Goal: Task Accomplishment & Management: Manage account settings

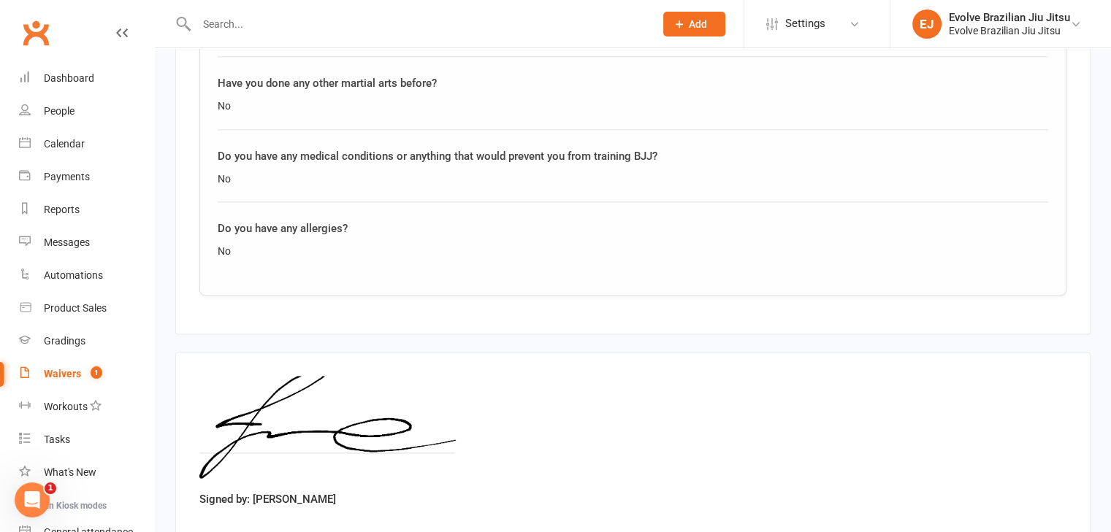
scroll to position [2023, 0]
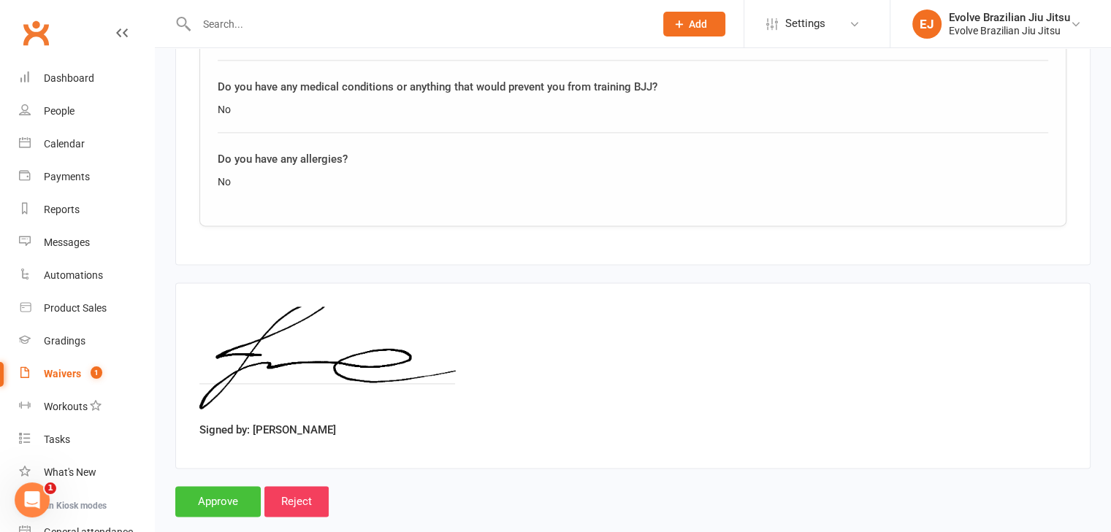
click at [228, 486] on input "Approve" at bounding box center [217, 501] width 85 height 31
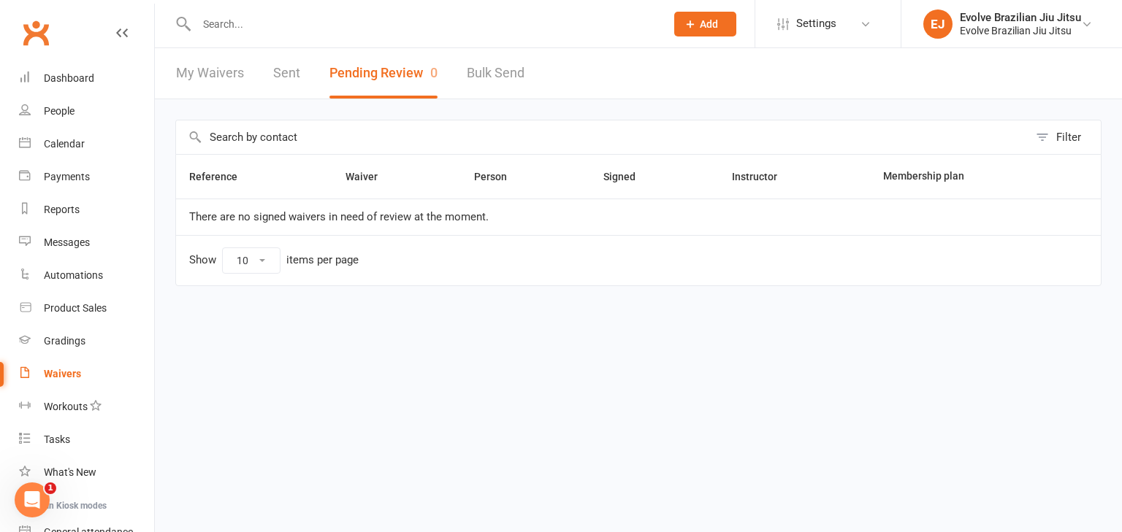
click at [331, 31] on input "text" at bounding box center [423, 24] width 463 height 20
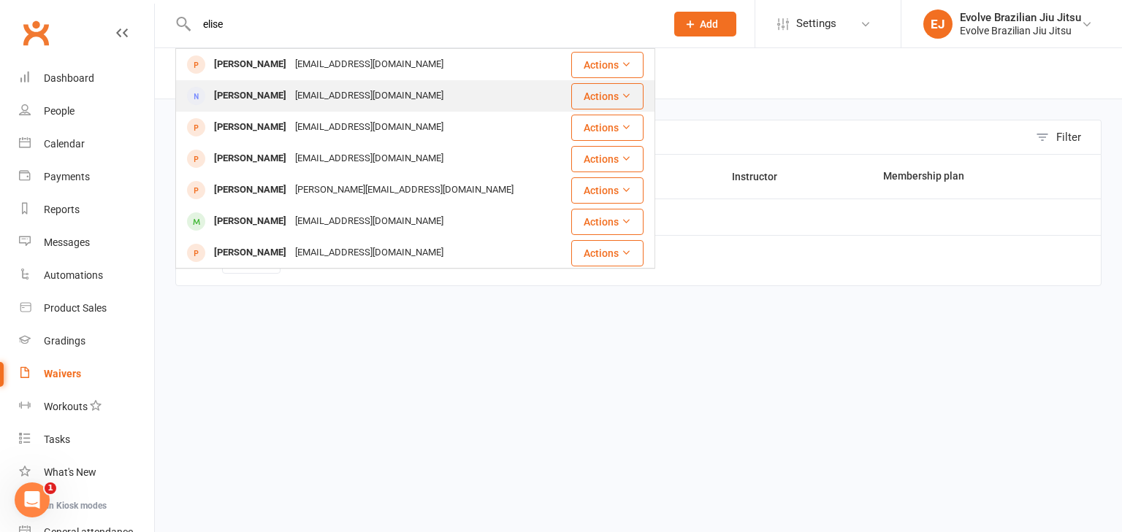
type input "elise"
click at [281, 93] on div "[PERSON_NAME]" at bounding box center [250, 95] width 81 height 21
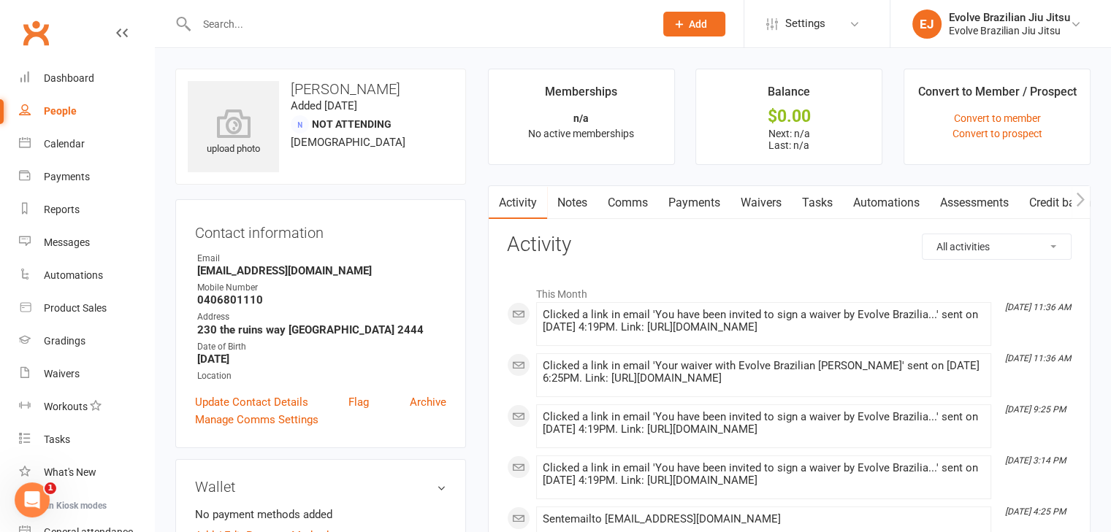
click at [762, 200] on link "Waivers" at bounding box center [760, 203] width 61 height 34
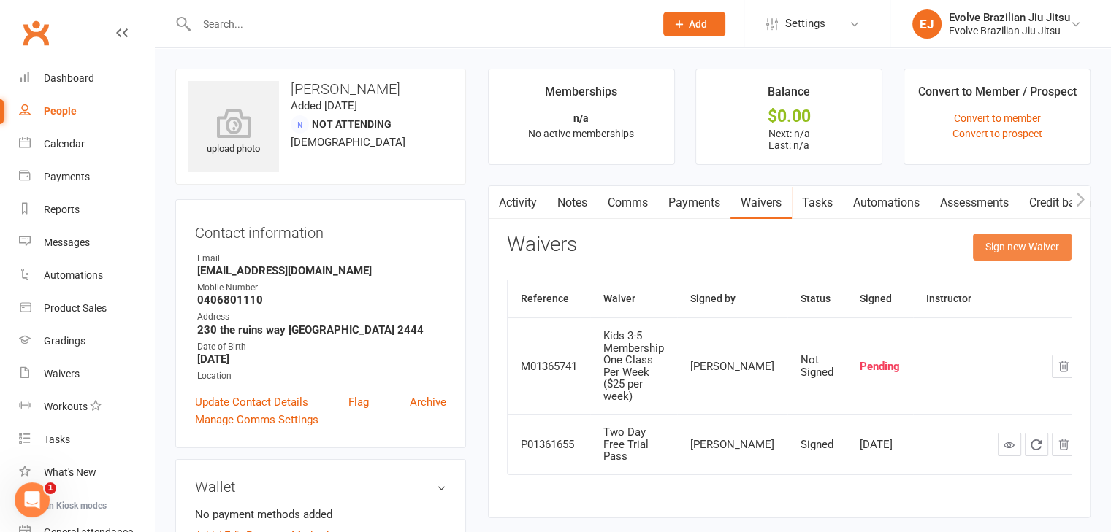
click at [1017, 240] on button "Sign new Waiver" at bounding box center [1022, 247] width 99 height 26
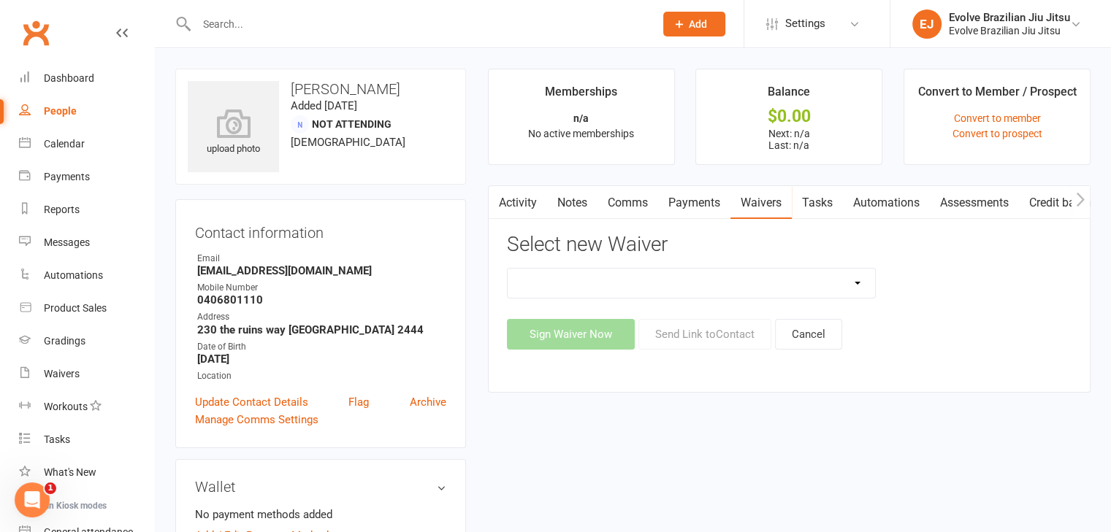
click at [857, 283] on select "5 Private Lessons Pack 5 Private Lessons Pack (2) Adult Foundation Member Waive…" at bounding box center [692, 283] width 368 height 29
select select "13309"
click at [508, 269] on select "5 Private Lessons Pack 5 Private Lessons Pack (2) Adult Foundation Member Waive…" at bounding box center [692, 283] width 368 height 29
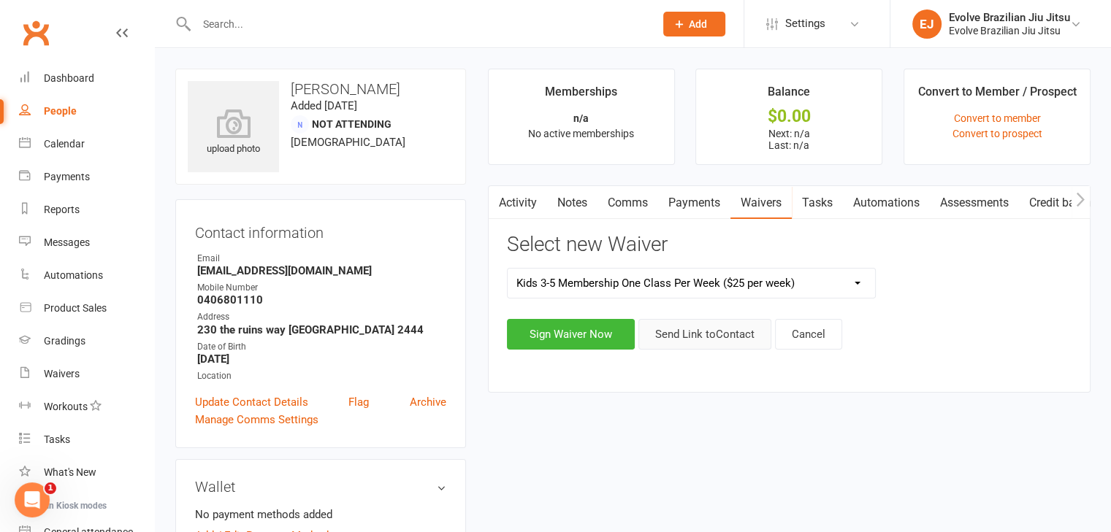
click at [684, 334] on button "Send Link to Contact" at bounding box center [704, 334] width 133 height 31
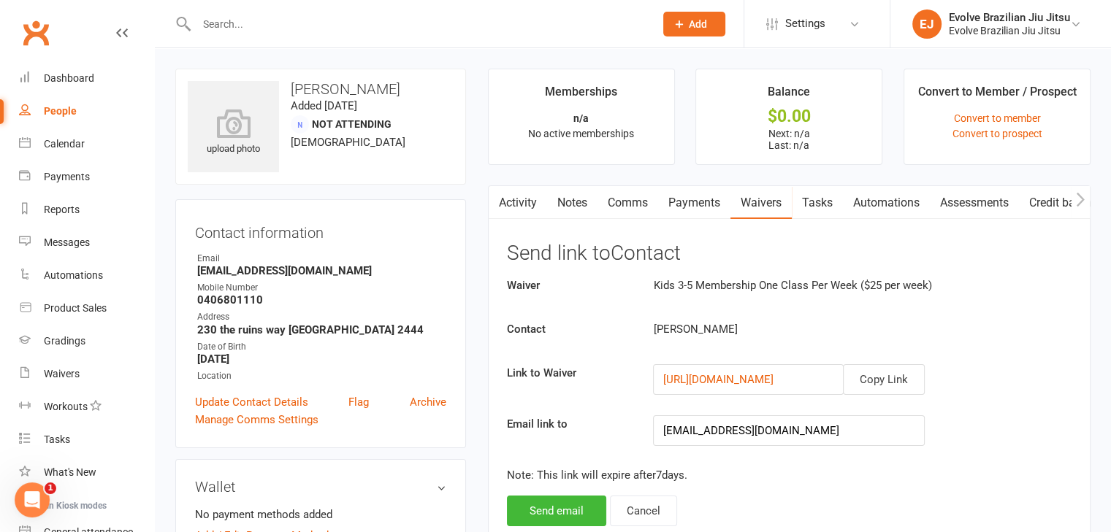
scroll to position [62, 0]
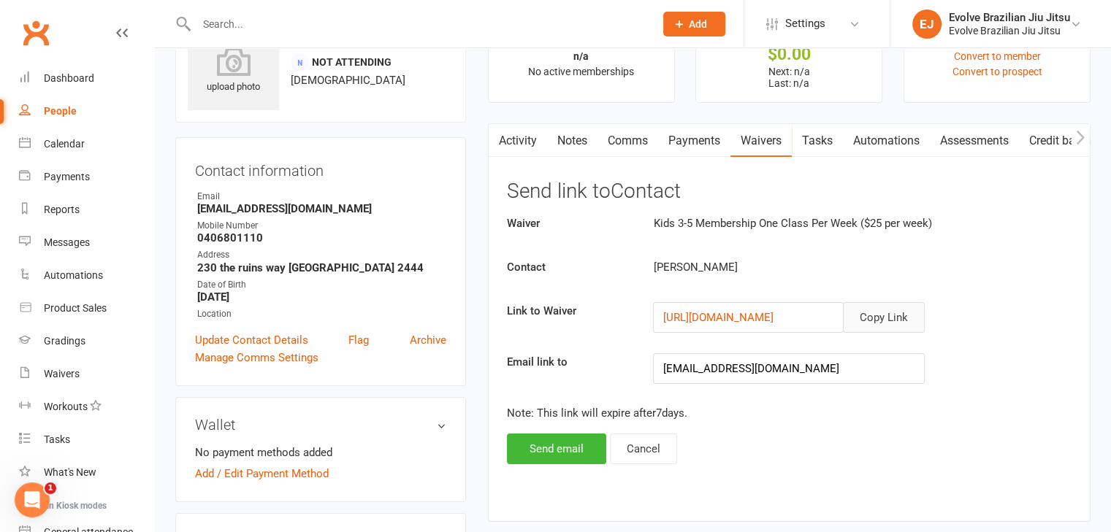
click at [898, 316] on button "Copy Link" at bounding box center [884, 317] width 82 height 31
